Goal: Information Seeking & Learning: Find specific fact

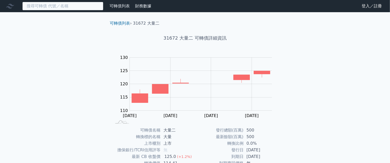
click at [72, 5] on input at bounding box center [62, 6] width 81 height 9
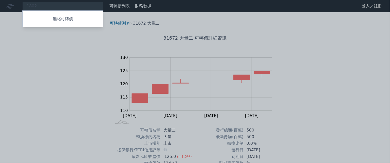
click at [33, 23] on div "無此可轉債" at bounding box center [62, 18] width 81 height 17
click at [18, 42] on div at bounding box center [195, 81] width 390 height 163
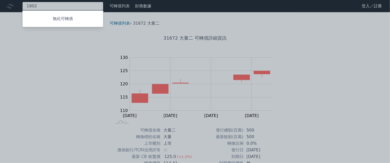
click at [42, 9] on div "1802 無此可轉債" at bounding box center [62, 6] width 81 height 9
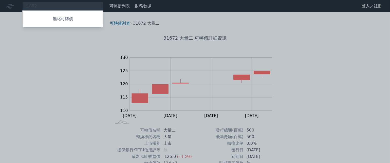
click at [287, 34] on div at bounding box center [195, 81] width 390 height 163
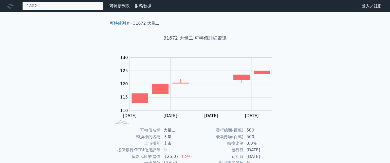
click at [60, 3] on div "1802 無此可轉債" at bounding box center [62, 6] width 81 height 9
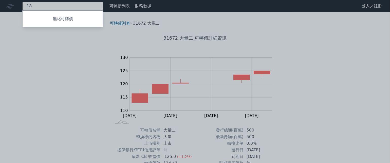
type input "1"
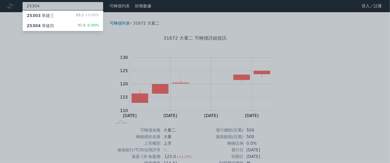
type input "25304"
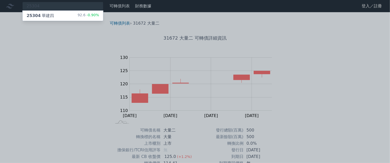
click at [55, 15] on div "25304 華建四 92.6 -0.90%" at bounding box center [63, 16] width 81 height 10
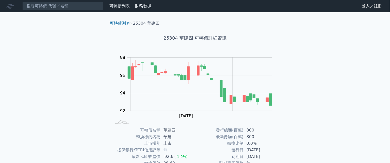
click at [314, 78] on div "可轉債列表 財務數據 可轉債列表 財務數據 登入／註冊 登入／註冊 可轉債列表 › 25304 華建四 25304 華建四 可轉債詳細資訊 Zoom Out …" at bounding box center [195, 121] width 390 height 242
